Goal: Information Seeking & Learning: Learn about a topic

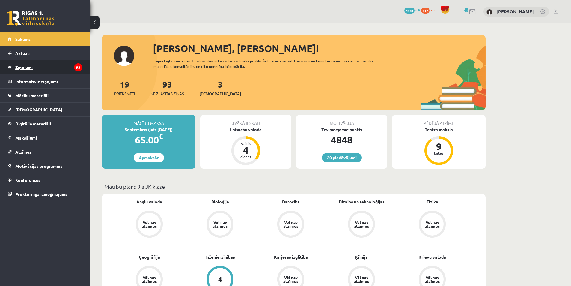
click at [53, 68] on legend "Ziņojumi 93" at bounding box center [48, 67] width 67 height 14
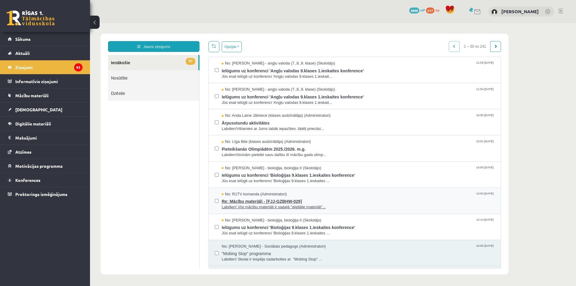
click at [313, 197] on span "Re: Mācību materiāli - [FJJ-GZBHW-029]" at bounding box center [358, 200] width 273 height 7
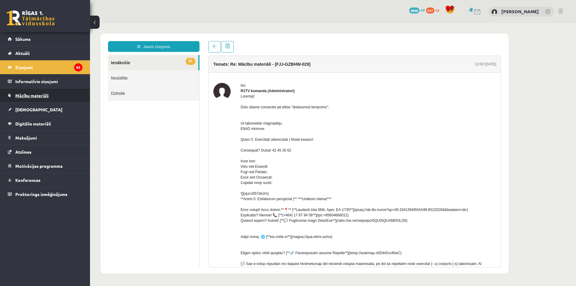
click at [47, 93] on link "Mācību materiāli" at bounding box center [45, 95] width 75 height 14
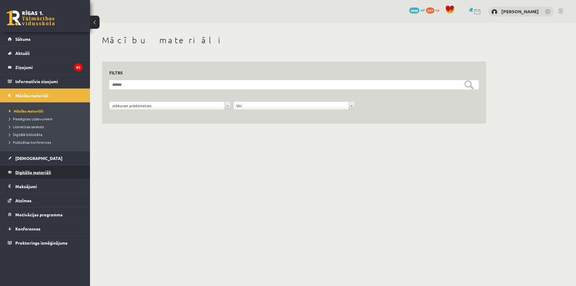
click at [35, 173] on span "Digitālie materiāli" at bounding box center [33, 171] width 36 height 5
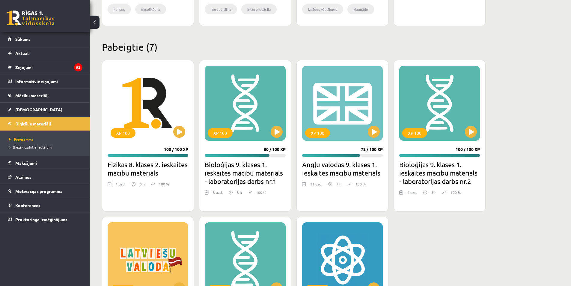
scroll to position [420, 0]
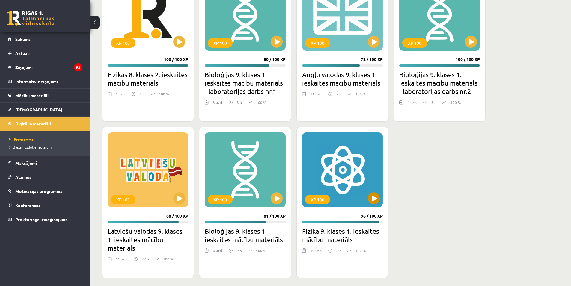
click at [349, 171] on div "XP 100" at bounding box center [342, 169] width 81 height 75
click at [339, 179] on div "XP 100" at bounding box center [342, 169] width 81 height 75
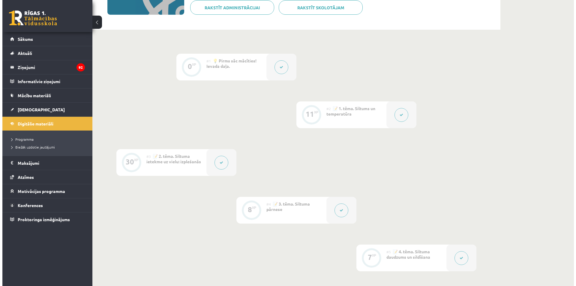
scroll to position [30, 0]
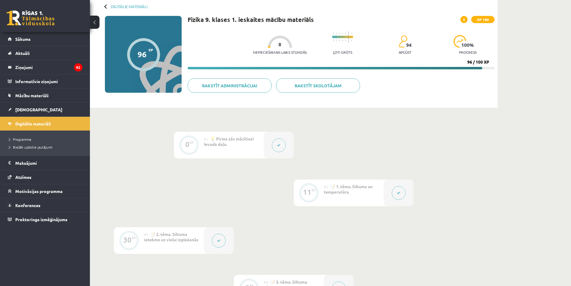
click at [369, 197] on div "#2 📝 1. tēma. Siltums un temperatūra" at bounding box center [354, 192] width 60 height 27
click at [269, 148] on div at bounding box center [279, 145] width 30 height 27
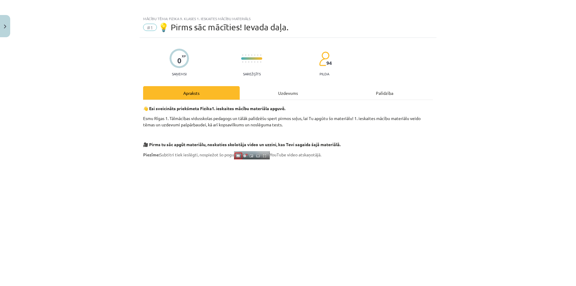
scroll to position [0, 0]
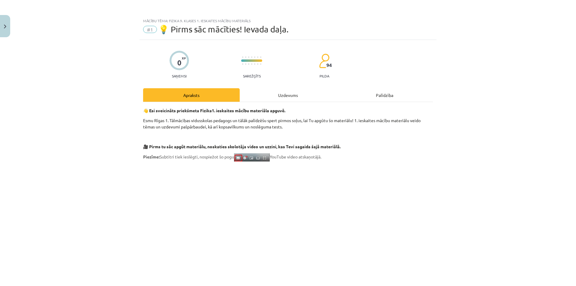
click at [283, 99] on div "Uzdevums" at bounding box center [288, 94] width 97 height 13
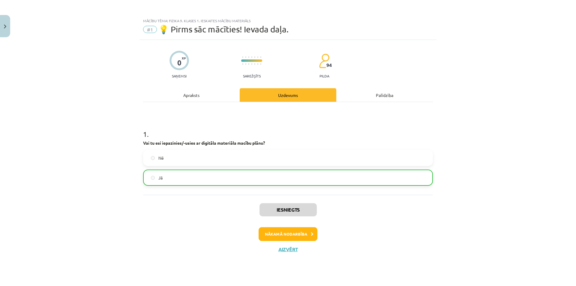
click at [225, 95] on div "Apraksts" at bounding box center [191, 94] width 97 height 13
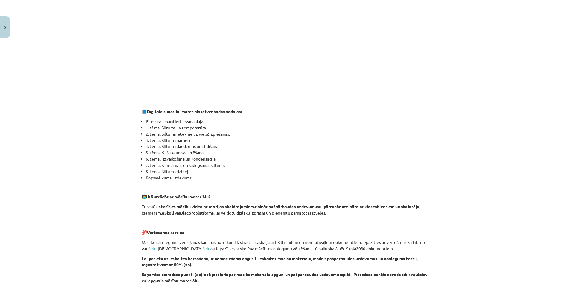
scroll to position [360, 0]
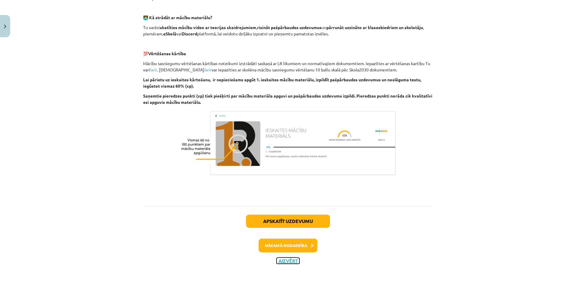
click at [285, 260] on button "Aizvērt" at bounding box center [287, 261] width 23 height 6
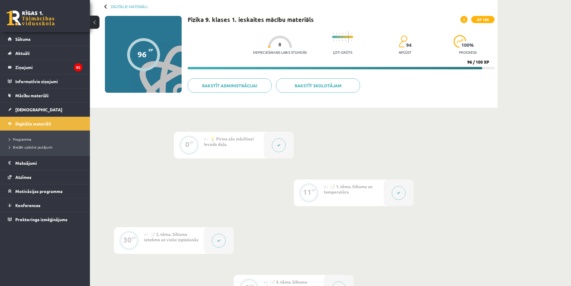
click at [357, 191] on div "#2 📝 1. tēma. Siltums un temperatūra" at bounding box center [354, 192] width 60 height 27
click at [147, 58] on div at bounding box center [143, 54] width 33 height 33
click at [152, 46] on div at bounding box center [143, 54] width 33 height 33
click at [146, 54] on div "96" at bounding box center [142, 54] width 9 height 9
click at [140, 53] on div "96" at bounding box center [142, 54] width 9 height 9
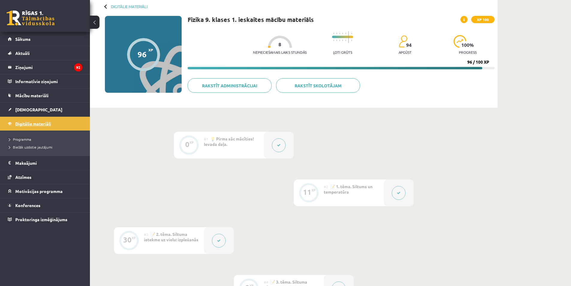
click at [32, 122] on span "Digitālie materiāli" at bounding box center [33, 123] width 36 height 5
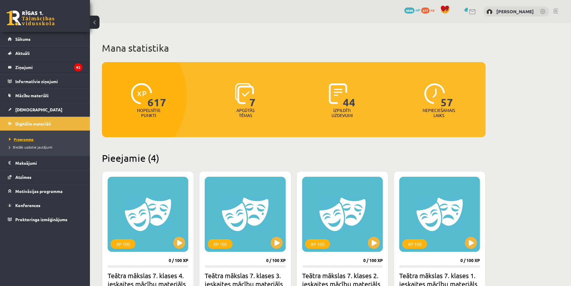
click at [25, 139] on span "Programma" at bounding box center [21, 139] width 25 height 5
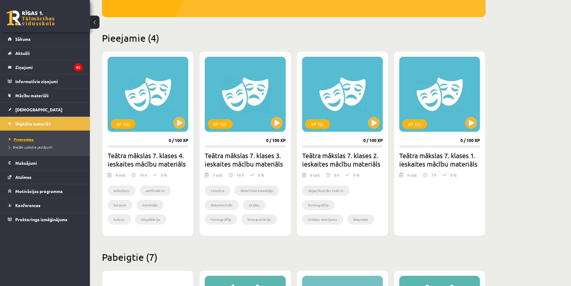
scroll to position [330, 0]
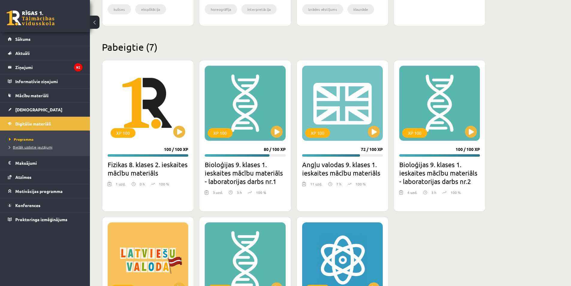
click at [24, 148] on span "Biežāk uzdotie jautājumi" at bounding box center [30, 147] width 43 height 5
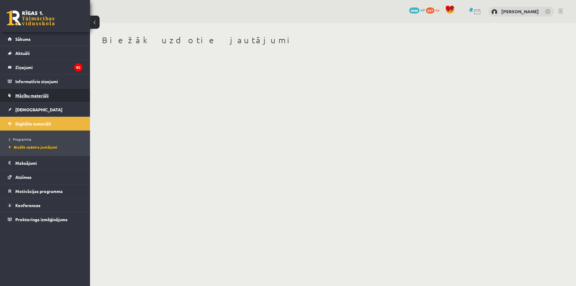
click at [31, 100] on link "Mācību materiāli" at bounding box center [45, 95] width 75 height 14
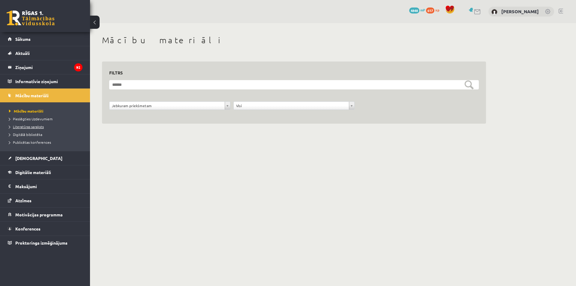
click at [41, 125] on span "Literatūras saraksts" at bounding box center [26, 126] width 35 height 5
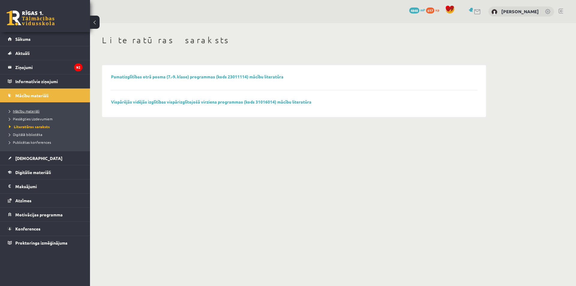
click at [33, 111] on span "Mācību materiāli" at bounding box center [24, 111] width 31 height 5
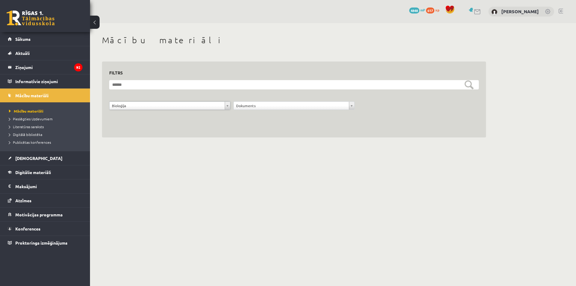
click at [255, 99] on form "**********" at bounding box center [293, 98] width 369 height 36
click at [255, 101] on form "**********" at bounding box center [293, 98] width 369 height 36
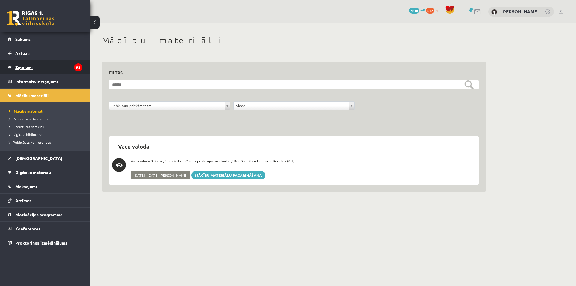
click at [37, 70] on legend "Ziņojumi 92" at bounding box center [48, 67] width 67 height 14
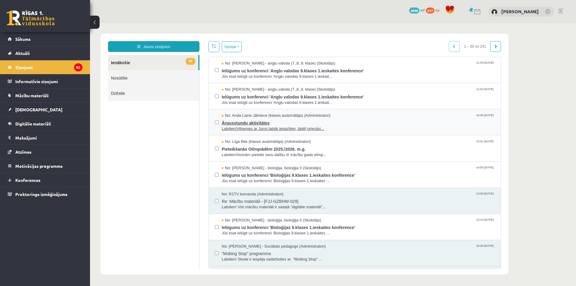
click at [307, 129] on span "Labdien!Vēlamies ar Jums labāk iepazīties, tādēļ priecāsi..." at bounding box center [358, 129] width 273 height 6
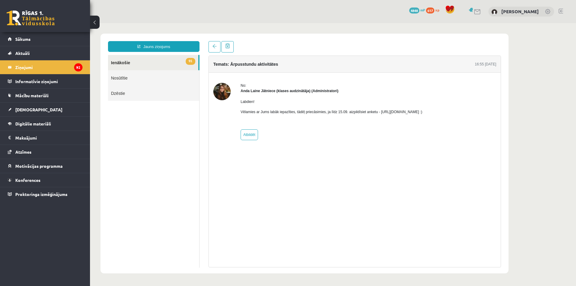
click at [408, 112] on p "Vēlamies ar Jums labāk iepazīties, tādēļ priecāsimies, ja līdz 15.09. aizpildīs…" at bounding box center [331, 111] width 182 height 5
click at [322, 132] on div "No: Anda Laine Jātniece (klases audzinātāja) (Administratori) Labdien! Vēlamies…" at bounding box center [331, 111] width 182 height 57
click at [27, 123] on span "Digitālie materiāli" at bounding box center [33, 123] width 36 height 5
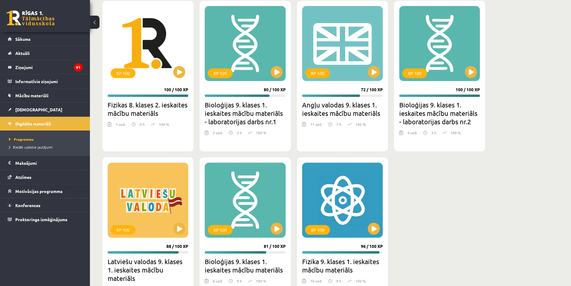
scroll to position [390, 0]
click at [342, 45] on div "XP 100" at bounding box center [342, 43] width 81 height 75
click at [139, 235] on div "XP 100" at bounding box center [148, 199] width 81 height 75
click at [122, 227] on div "XP 100" at bounding box center [123, 230] width 25 height 10
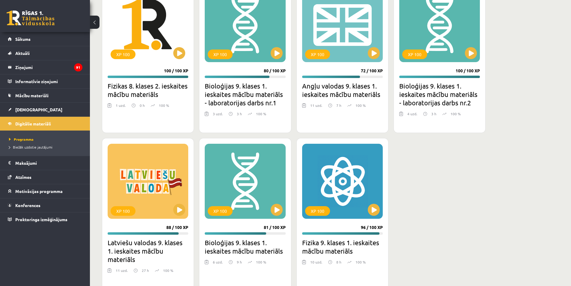
scroll to position [424, 0]
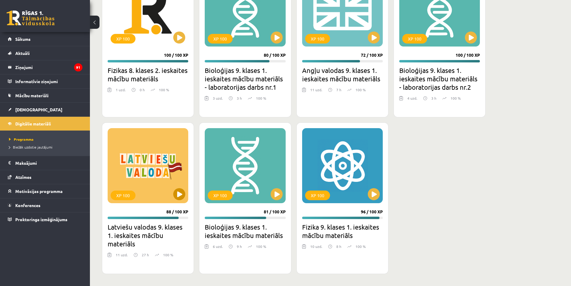
click at [140, 173] on div "XP 100" at bounding box center [148, 165] width 81 height 75
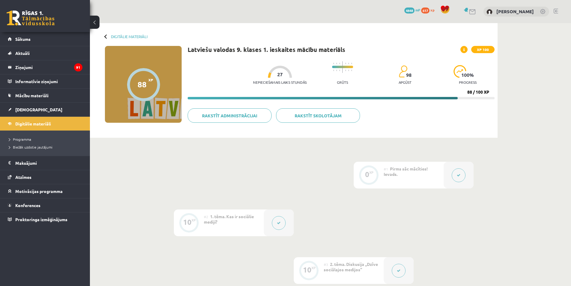
click at [151, 87] on div at bounding box center [143, 84] width 33 height 33
click at [438, 171] on div "#1 Pirms sāc mācīties! Ievads." at bounding box center [414, 175] width 60 height 27
click at [461, 172] on button at bounding box center [459, 175] width 14 height 14
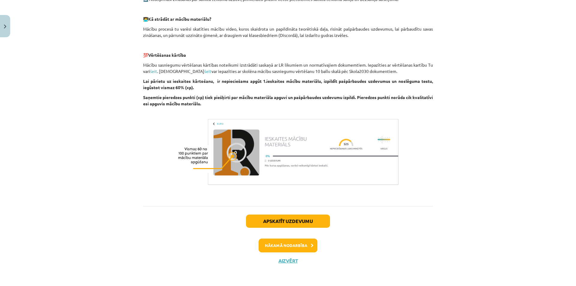
scroll to position [304, 0]
click at [288, 248] on button "Nākamā nodarbība" at bounding box center [287, 245] width 59 height 14
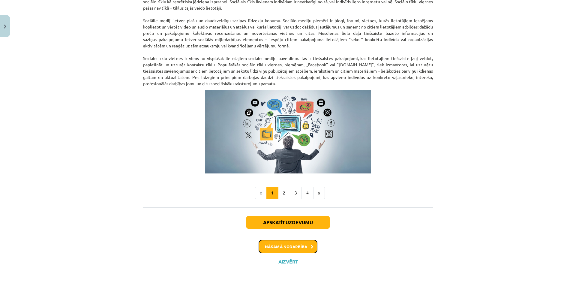
scroll to position [351, 0]
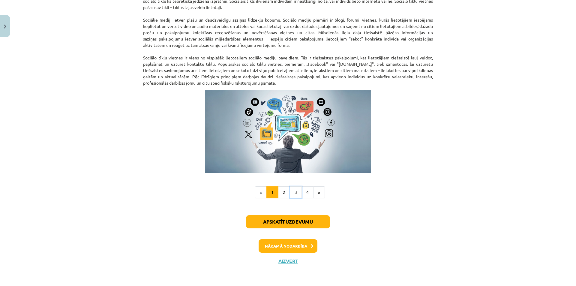
drag, startPoint x: 299, startPoint y: 196, endPoint x: 291, endPoint y: 183, distance: 15.1
click at [290, 194] on button "3" at bounding box center [296, 192] width 12 height 12
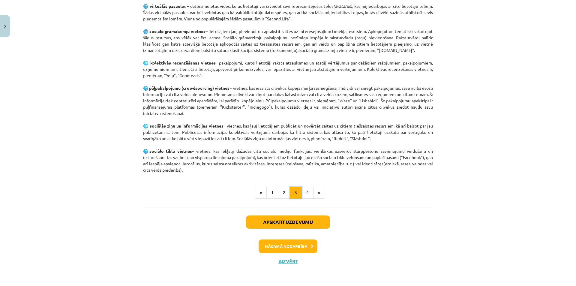
scroll to position [361, 0]
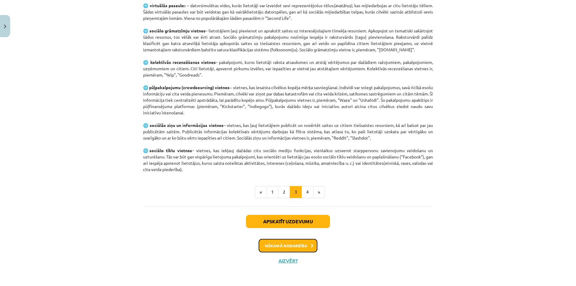
click at [297, 251] on button "Nākamā nodarbība" at bounding box center [287, 246] width 59 height 14
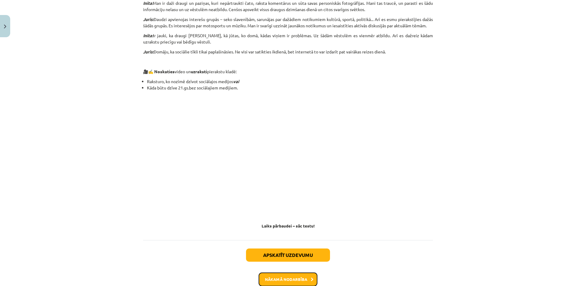
scroll to position [498, 0]
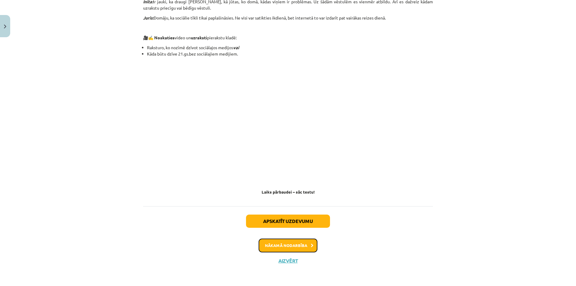
click at [284, 248] on button "Nākamā nodarbība" at bounding box center [287, 245] width 59 height 14
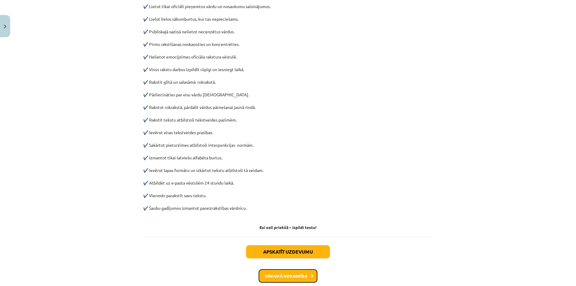
scroll to position [252, 0]
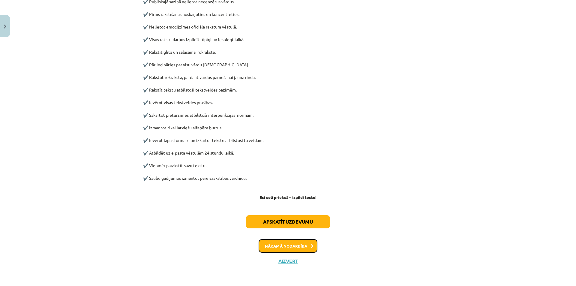
click at [306, 241] on button "Nākamā nodarbība" at bounding box center [287, 246] width 59 height 14
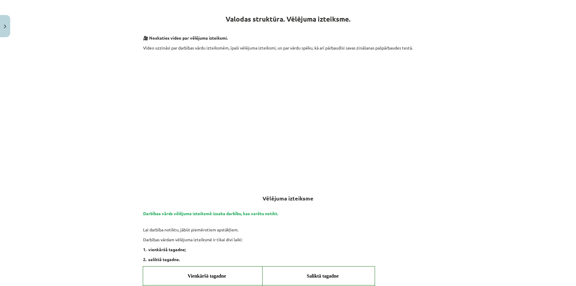
scroll to position [0, 0]
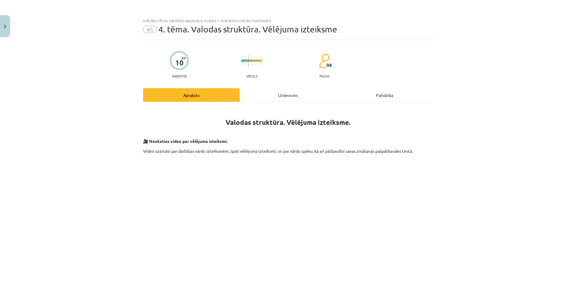
click at [276, 96] on div "Uzdevums" at bounding box center [288, 94] width 97 height 13
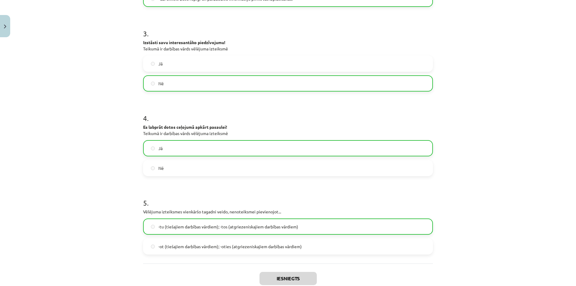
scroll to position [360, 0]
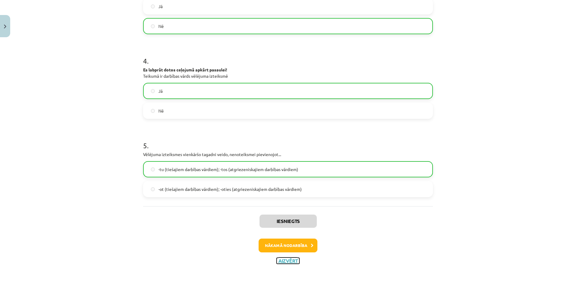
click at [293, 263] on button "Aizvērt" at bounding box center [287, 261] width 23 height 6
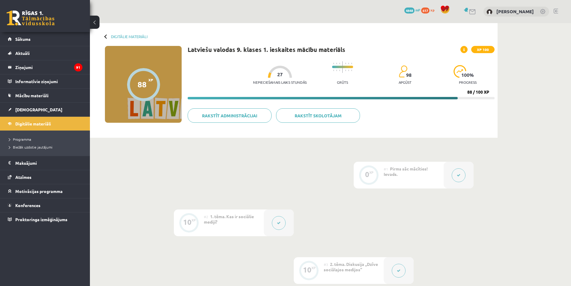
click at [463, 49] on span at bounding box center [464, 49] width 7 height 7
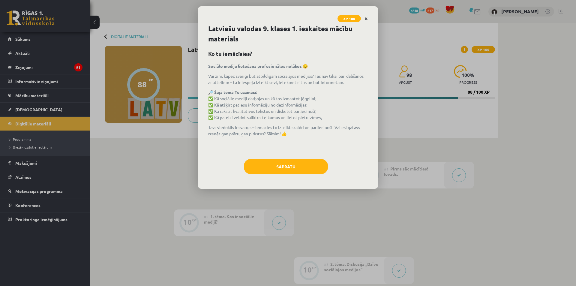
click at [366, 19] on icon "Close" at bounding box center [365, 19] width 3 height 4
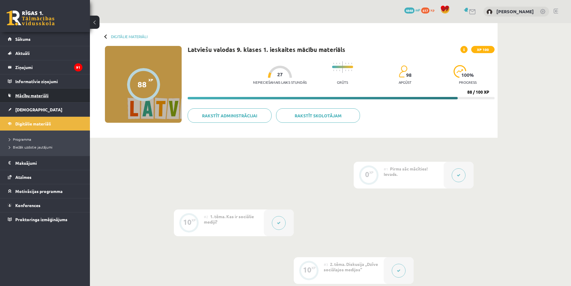
click at [41, 94] on span "Mācību materiāli" at bounding box center [31, 95] width 33 height 5
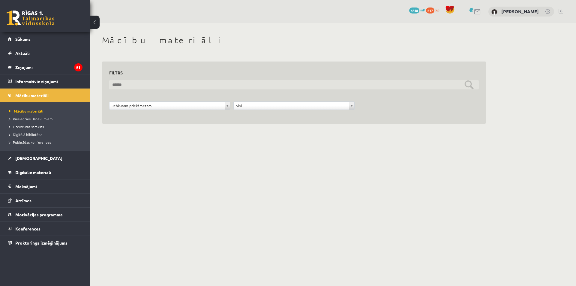
click at [120, 88] on input "text" at bounding box center [293, 84] width 369 height 9
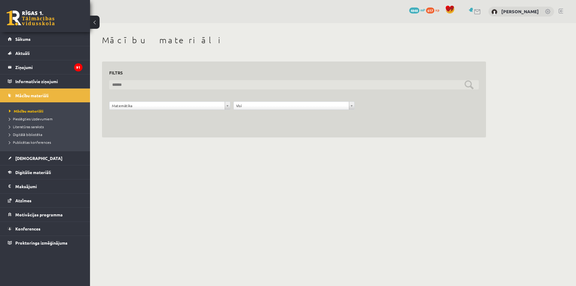
click at [226, 86] on input "text" at bounding box center [293, 84] width 369 height 9
drag, startPoint x: 224, startPoint y: 86, endPoint x: 211, endPoint y: 82, distance: 13.9
click at [224, 86] on input "text" at bounding box center [293, 84] width 369 height 9
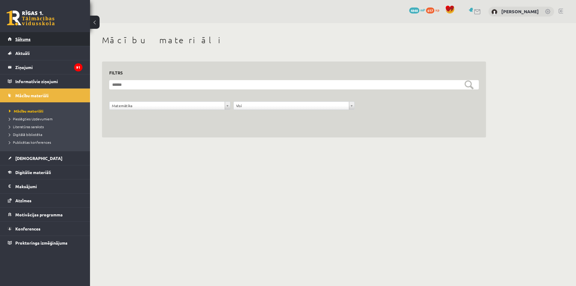
click at [29, 37] on span "Sākums" at bounding box center [22, 38] width 15 height 5
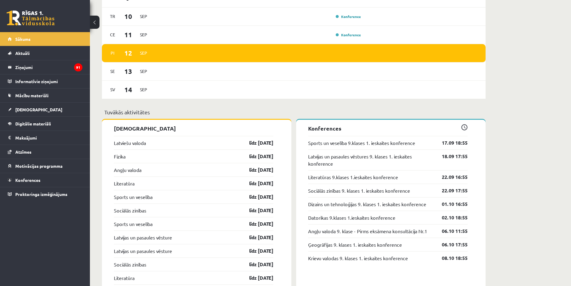
scroll to position [540, 0]
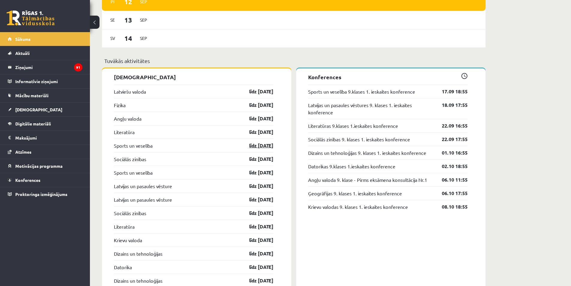
click at [264, 148] on link "līdz [DATE]" at bounding box center [256, 145] width 35 height 7
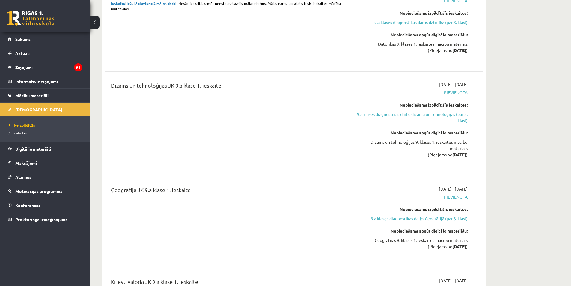
scroll to position [960, 0]
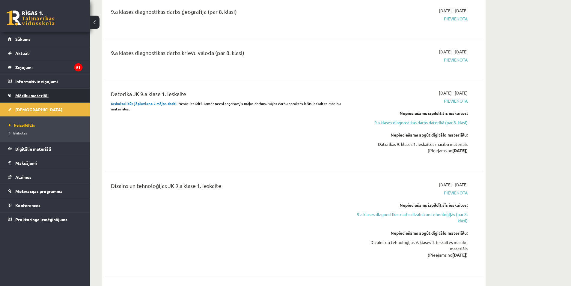
click at [22, 97] on span "Mācību materiāli" at bounding box center [31, 95] width 33 height 5
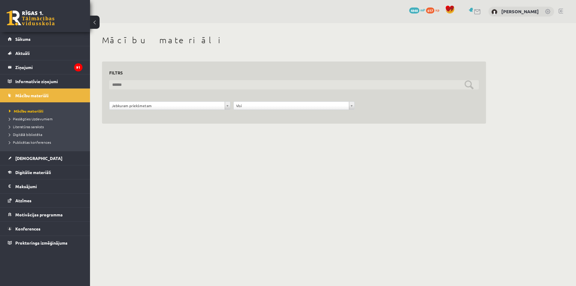
click at [158, 86] on input "text" at bounding box center [293, 84] width 369 height 9
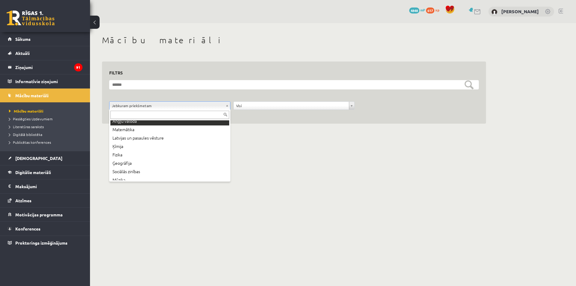
scroll to position [108, 0]
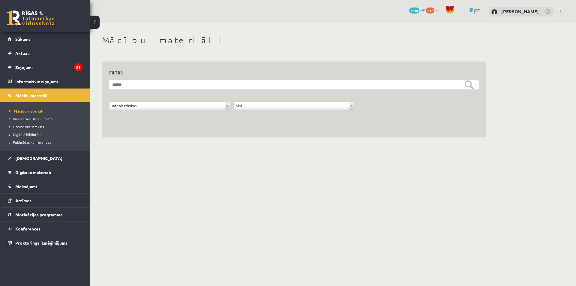
click at [493, 11] on div "[PERSON_NAME]" at bounding box center [521, 12] width 66 height 10
click at [40, 36] on link "Sākums" at bounding box center [45, 39] width 75 height 14
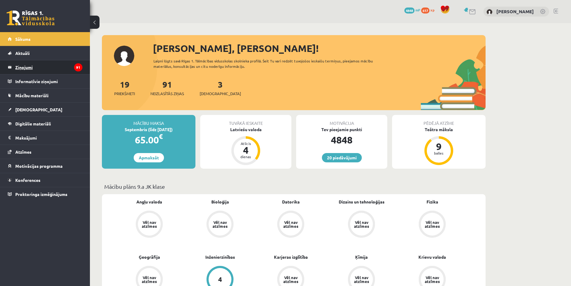
click at [44, 64] on legend "Ziņojumi 91" at bounding box center [48, 67] width 67 height 14
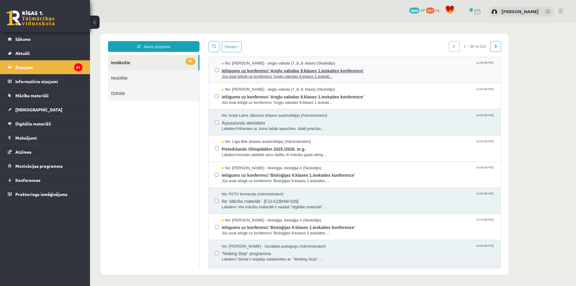
click at [334, 73] on span "Ielūgums uz konferenci 'Angļu valodas 9.klases 1.ieskaites konference'" at bounding box center [358, 69] width 273 height 7
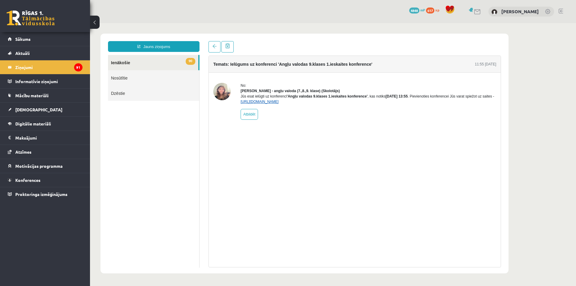
click at [279, 104] on link "https://eskola.r1tv.lv/conferences/4449/join" at bounding box center [259, 102] width 38 height 4
click at [32, 40] on link "Sākums" at bounding box center [45, 39] width 75 height 14
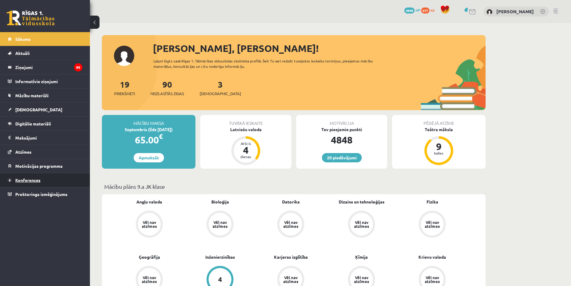
click at [24, 180] on span "Konferences" at bounding box center [27, 179] width 25 height 5
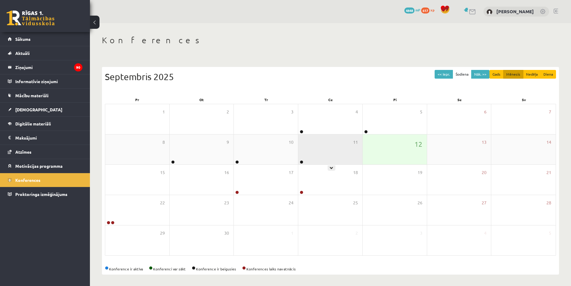
click at [319, 152] on div "11" at bounding box center [330, 149] width 64 height 30
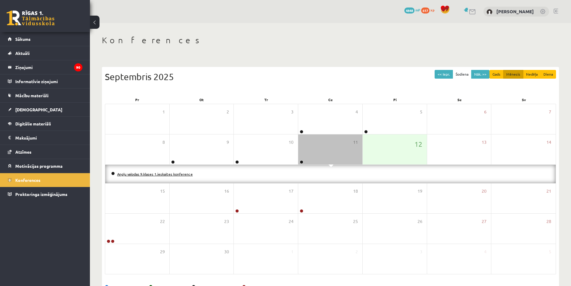
click at [181, 173] on link "Angļu valodas 9.klases 1.ieskaites konference" at bounding box center [155, 174] width 76 height 5
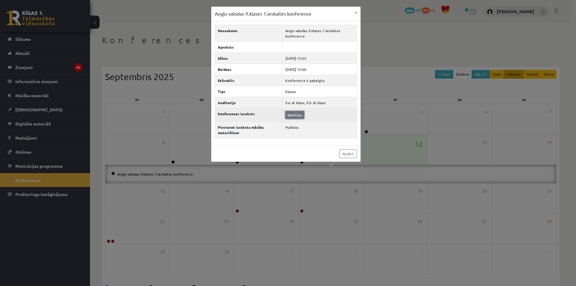
click at [291, 115] on link "Skatīties" at bounding box center [294, 115] width 19 height 8
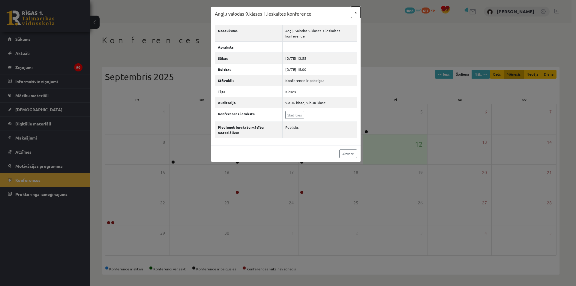
click at [354, 12] on button "×" at bounding box center [356, 12] width 10 height 11
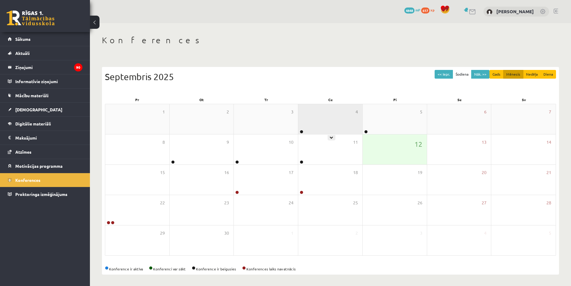
click at [348, 117] on div "4" at bounding box center [330, 119] width 64 height 30
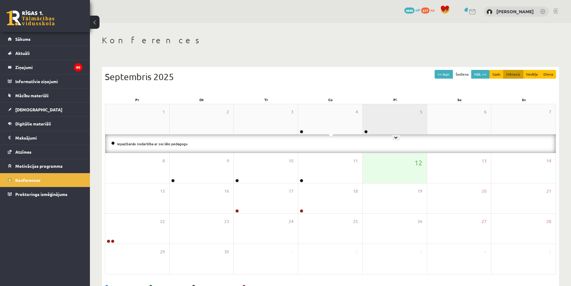
click at [396, 112] on div "5" at bounding box center [395, 119] width 64 height 30
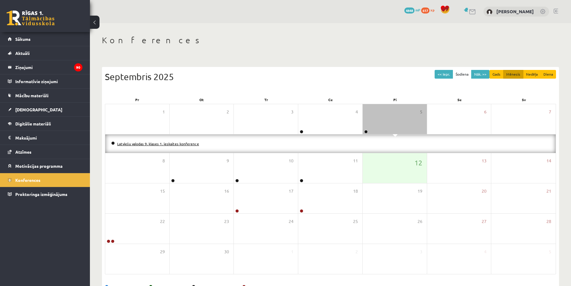
click at [163, 142] on link "Latviešu valodas 9. klases 1. ieskaites konference" at bounding box center [158, 143] width 82 height 5
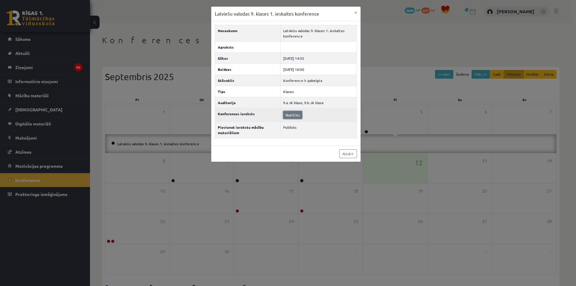
click at [285, 115] on link "Skatīties" at bounding box center [292, 115] width 19 height 8
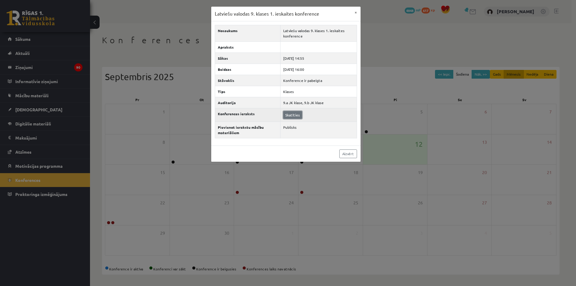
click at [289, 116] on link "Skatīties" at bounding box center [292, 115] width 19 height 8
click at [353, 149] on link "Aizvērt" at bounding box center [348, 153] width 18 height 9
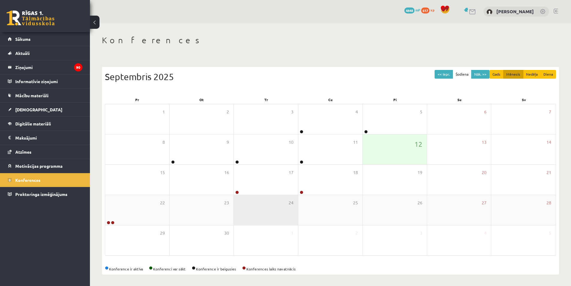
scroll to position [1, 0]
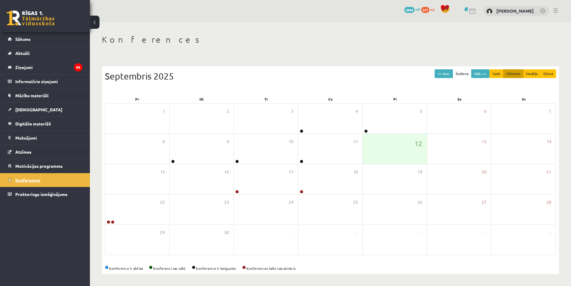
click at [53, 178] on link "Konferences" at bounding box center [45, 180] width 75 height 14
click at [329, 118] on div "4" at bounding box center [330, 118] width 64 height 30
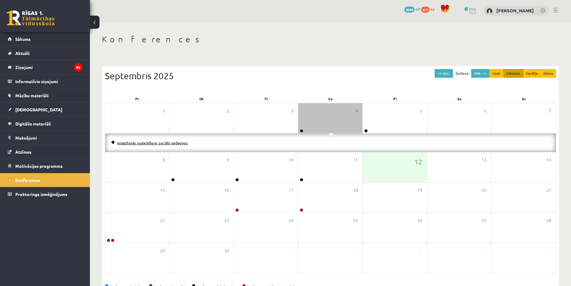
click at [176, 143] on link "Iepazīšanās nodarbība ar sociālo pedagogu" at bounding box center [152, 142] width 70 height 5
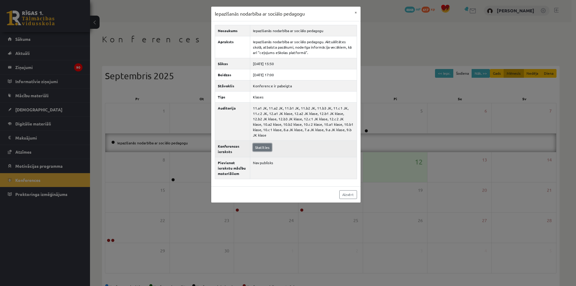
click at [263, 143] on link "Skatīties" at bounding box center [262, 147] width 19 height 8
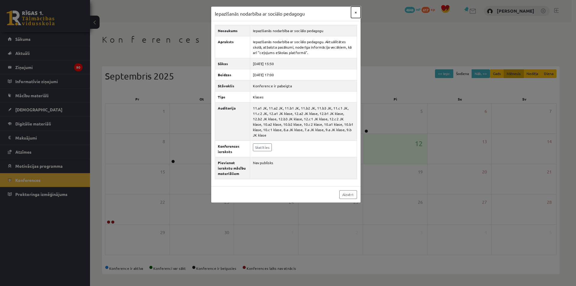
click at [362, 12] on div "Iepazīšanās nodarbība ar sociālo pedagogu × Nosaukums Iepazīšanās nodarbība ar …" at bounding box center [288, 143] width 576 height 286
click at [366, 13] on div "Iepazīšanās nodarbība ar sociālo pedagogu × Nosaukums Iepazīšanās nodarbība ar …" at bounding box center [288, 143] width 576 height 286
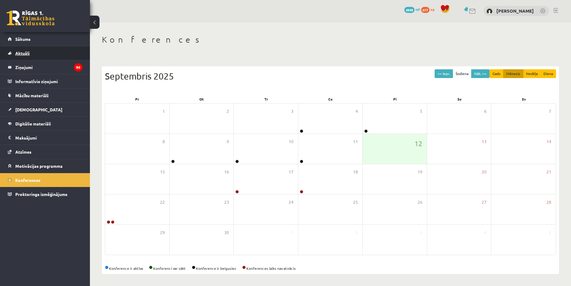
click at [34, 57] on link "Aktuāli" at bounding box center [45, 53] width 75 height 14
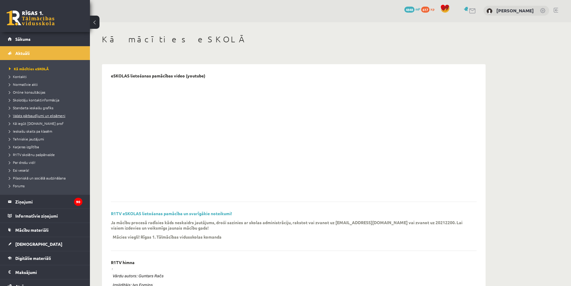
click at [51, 118] on link "Valsts pārbaudījumi un eksāmeni" at bounding box center [46, 115] width 75 height 5
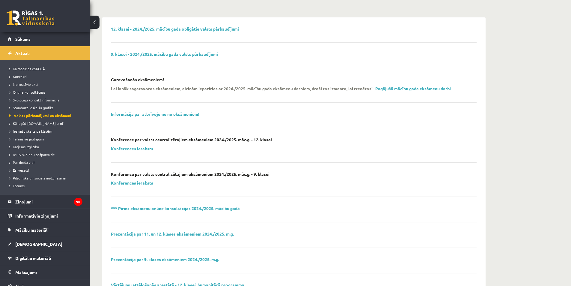
scroll to position [61, 0]
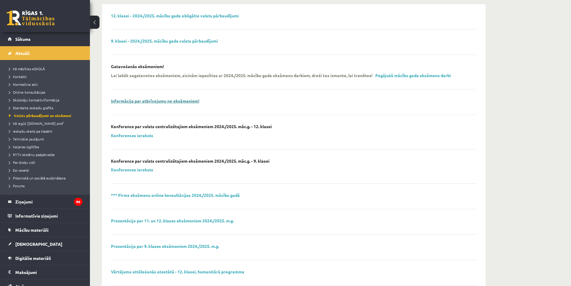
click at [178, 100] on link "Informācija par atbrīvojumu no eksāmeniem!" at bounding box center [155, 100] width 88 height 5
click at [37, 202] on legend "Ziņojumi 90" at bounding box center [48, 202] width 67 height 14
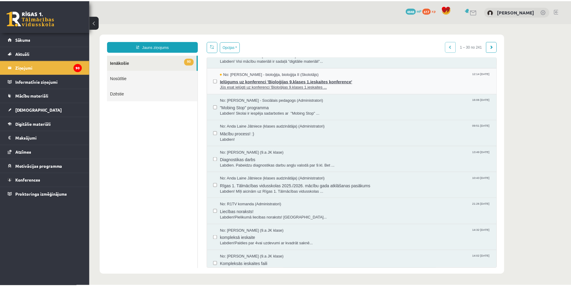
scroll to position [150, 0]
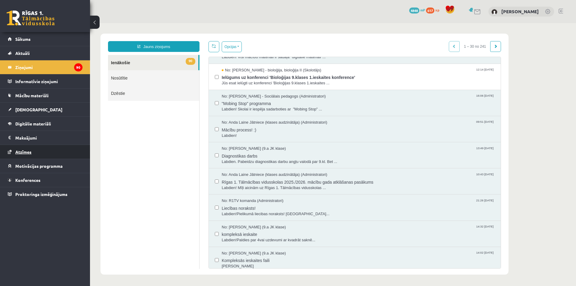
click at [31, 155] on link "Atzīmes" at bounding box center [45, 152] width 75 height 14
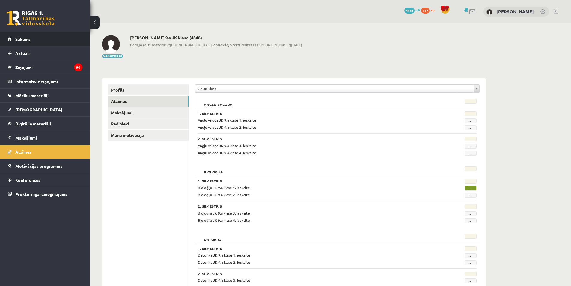
click at [32, 45] on link "Sākums" at bounding box center [45, 39] width 75 height 14
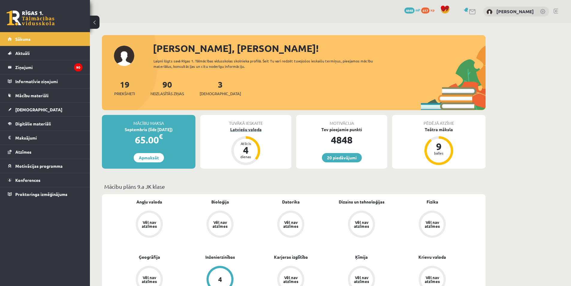
click at [242, 147] on div "4" at bounding box center [246, 150] width 18 height 10
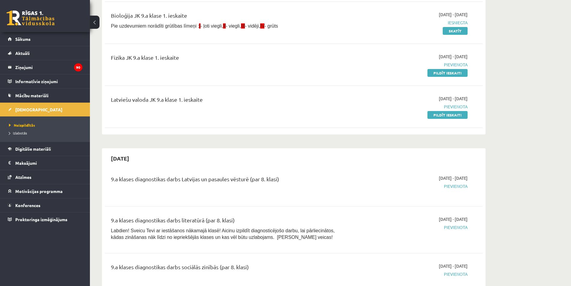
scroll to position [90, 0]
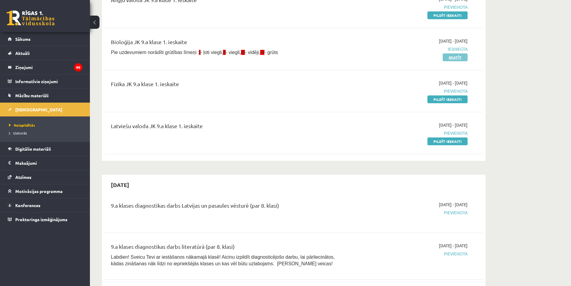
click at [455, 54] on link "Skatīt" at bounding box center [455, 57] width 25 height 8
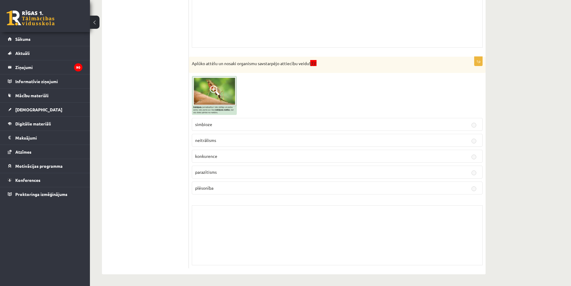
scroll to position [503, 0]
